Goal: Navigation & Orientation: Find specific page/section

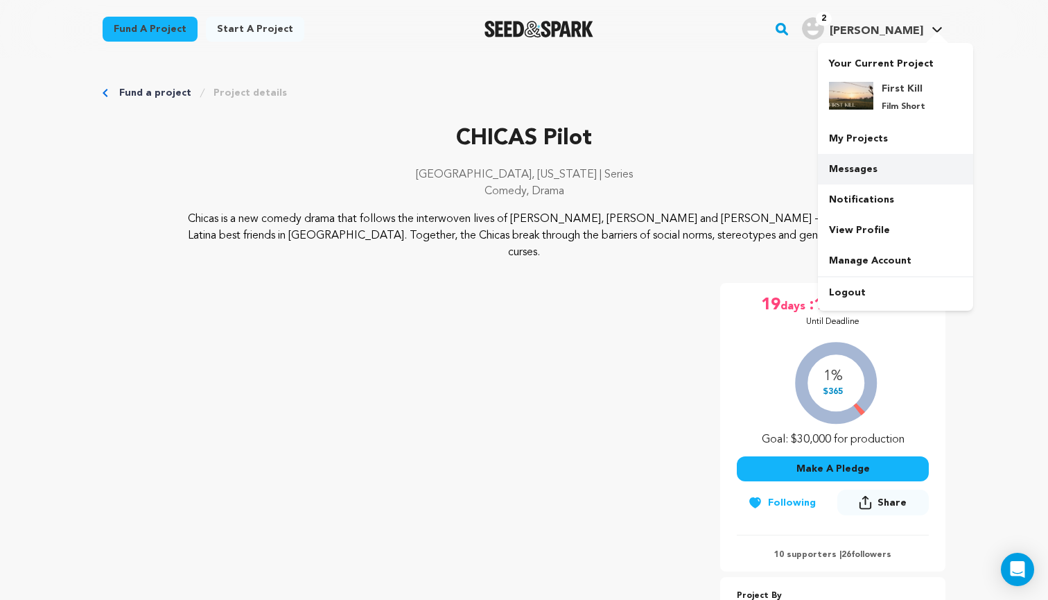
click at [863, 164] on link "Messages" at bounding box center [895, 169] width 155 height 31
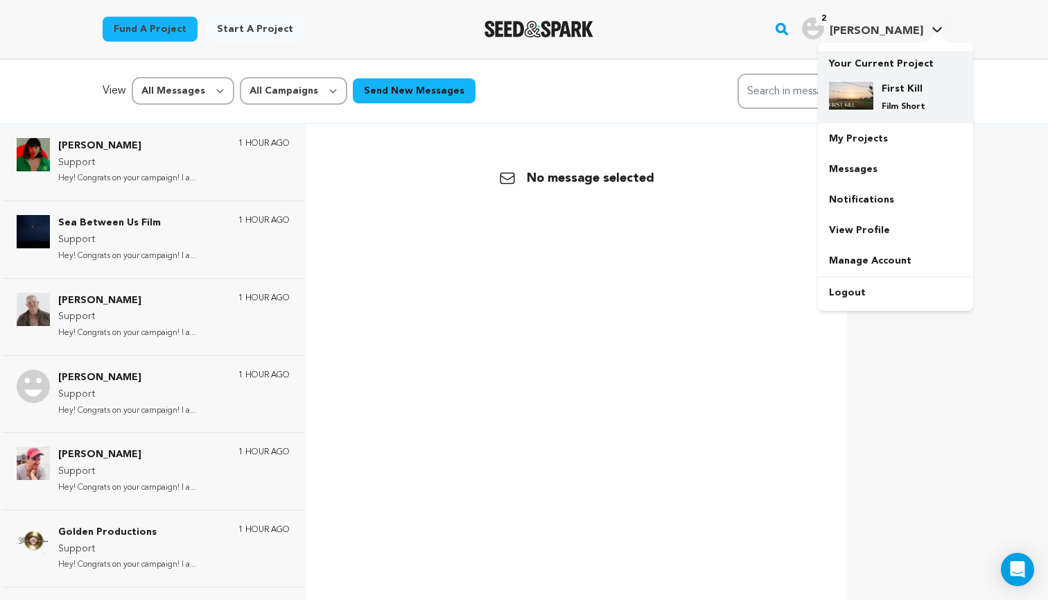
click at [880, 84] on div "First Kill Film Short" at bounding box center [907, 97] width 67 height 31
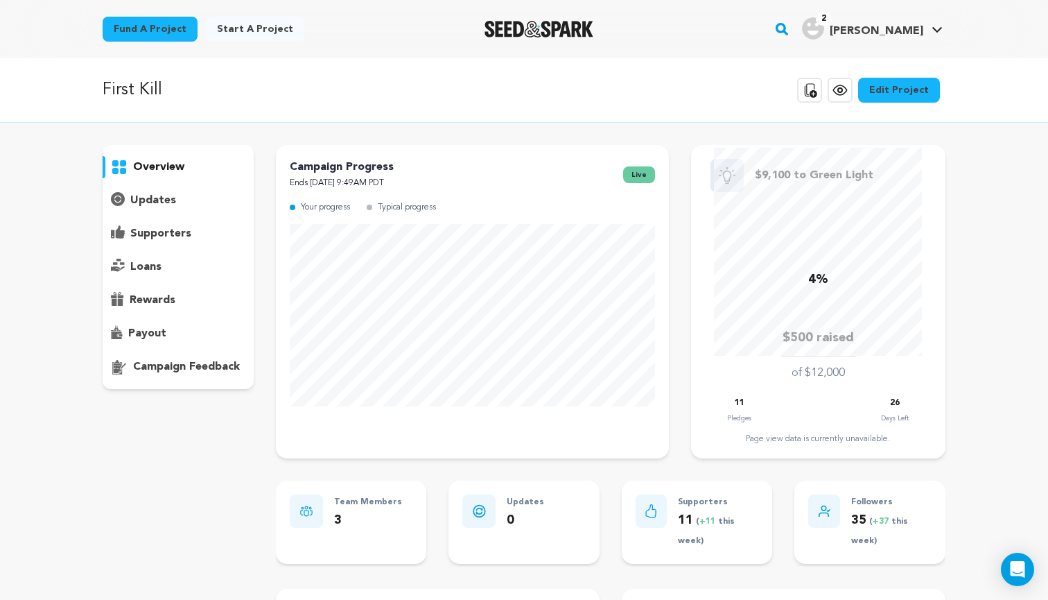
click at [190, 241] on div "supporters" at bounding box center [178, 234] width 151 height 22
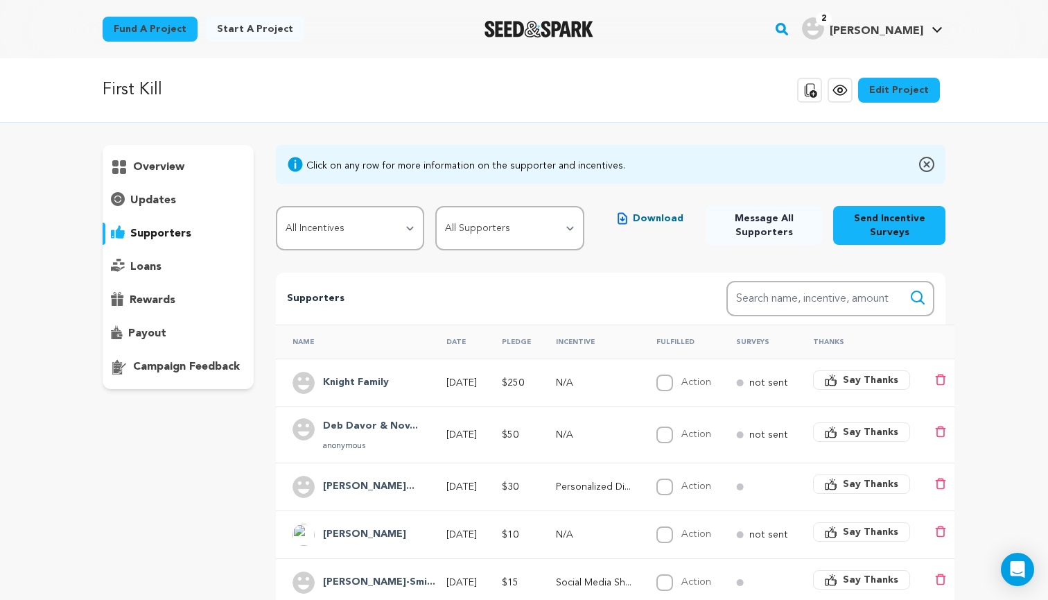
click at [644, 218] on span "Download" at bounding box center [658, 218] width 51 height 14
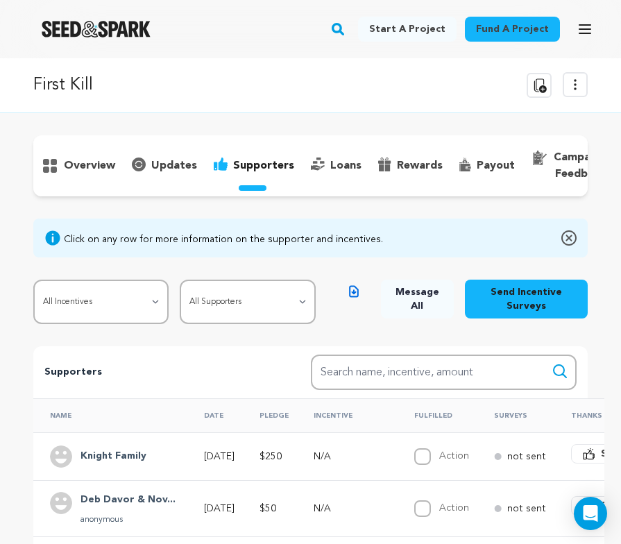
click at [150, 70] on div "First Kill Copy public preview link View project Edit Project View more option …" at bounding box center [310, 85] width 621 height 55
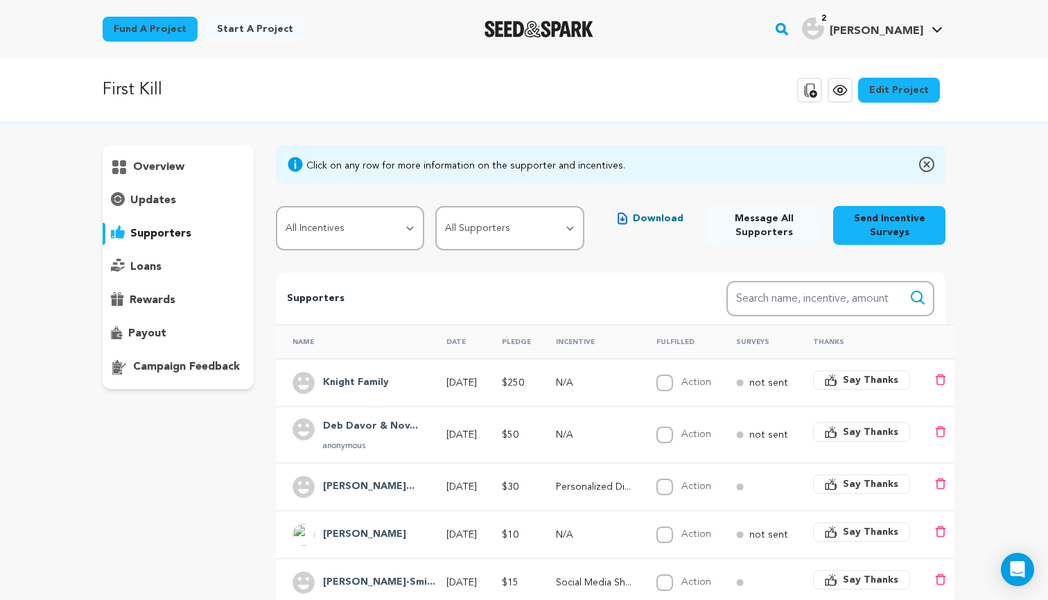
click at [146, 264] on p "loans" at bounding box center [145, 267] width 31 height 17
